Goal: Task Accomplishment & Management: Complete application form

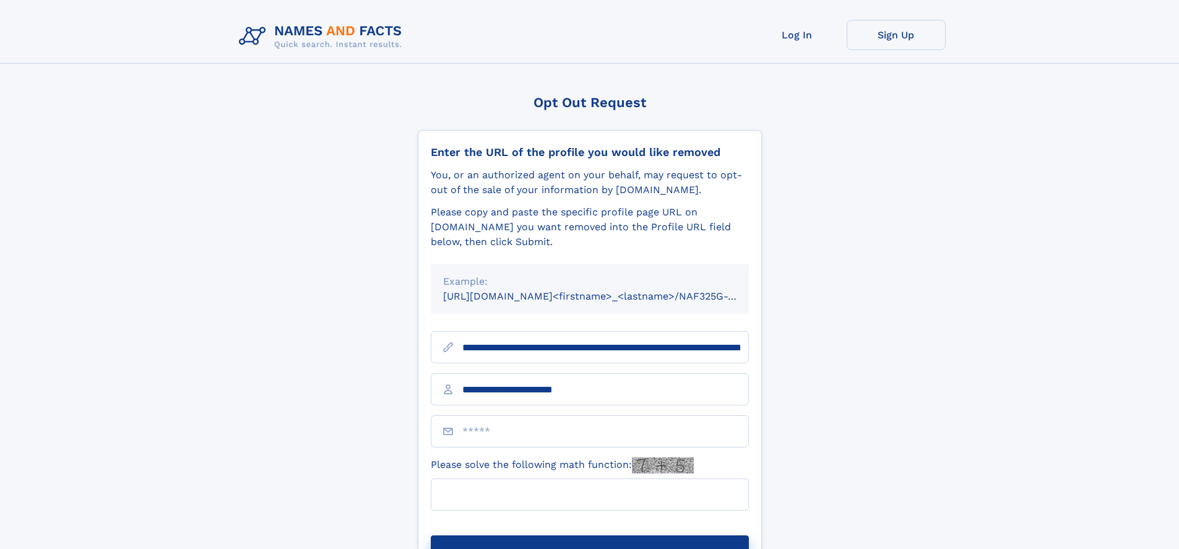
type input "**********"
type input "***"
click at [589, 535] on button "Submit Opt Out Request" at bounding box center [590, 555] width 318 height 40
